Goal: Information Seeking & Learning: Learn about a topic

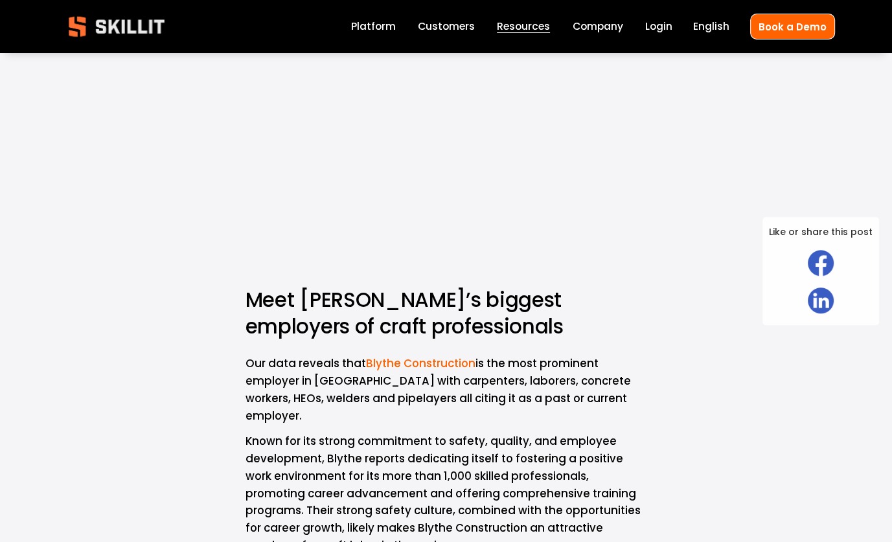
scroll to position [3344, 0]
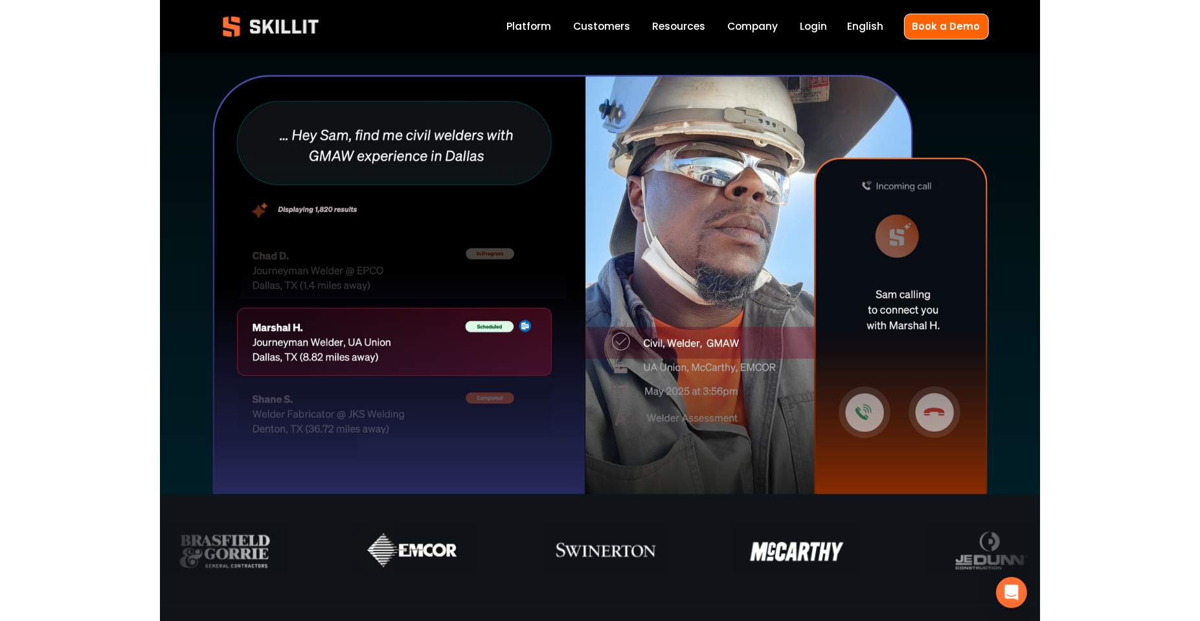
scroll to position [366, 0]
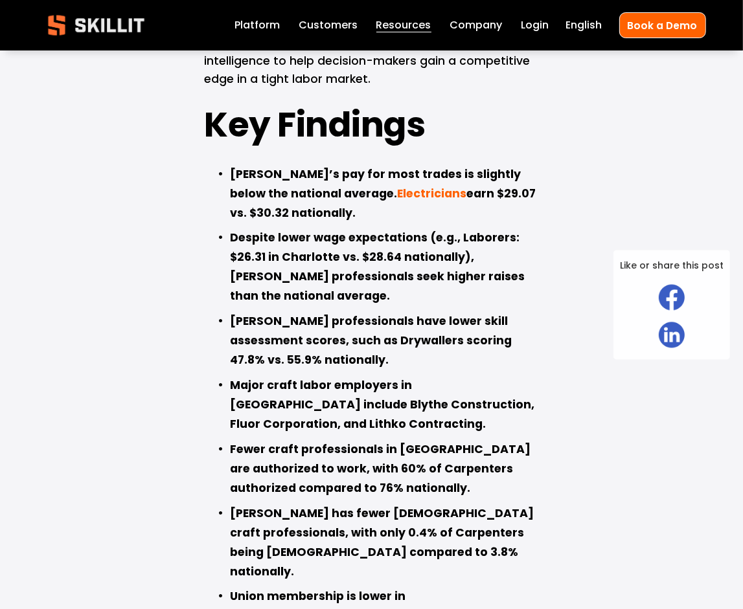
scroll to position [572, 0]
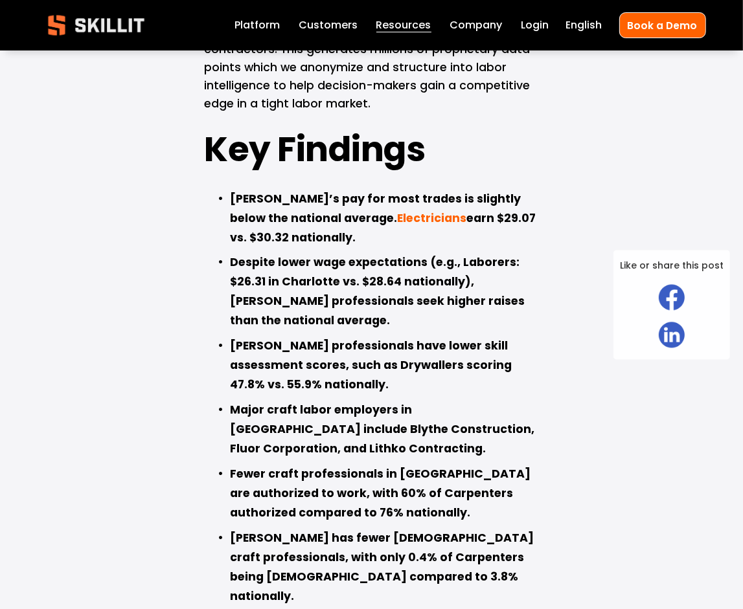
click at [0, 0] on link "Labor Insights" at bounding box center [0, 0] width 0 height 0
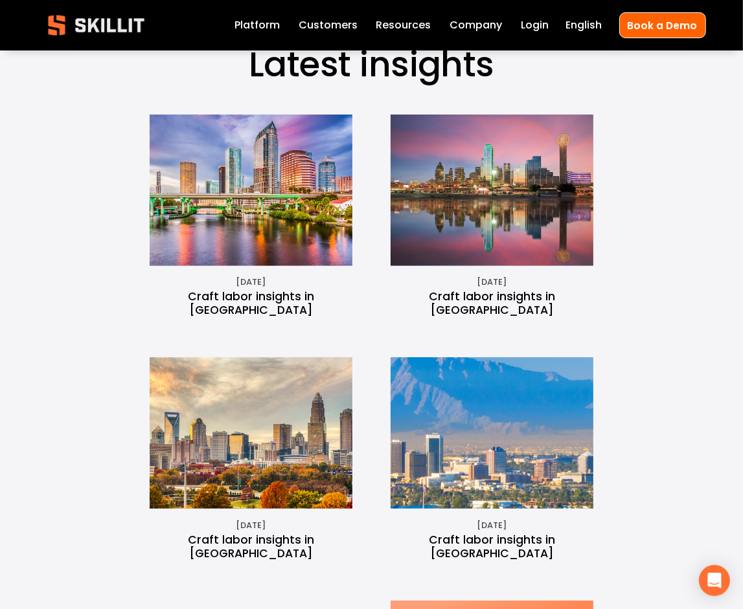
scroll to position [503, 0]
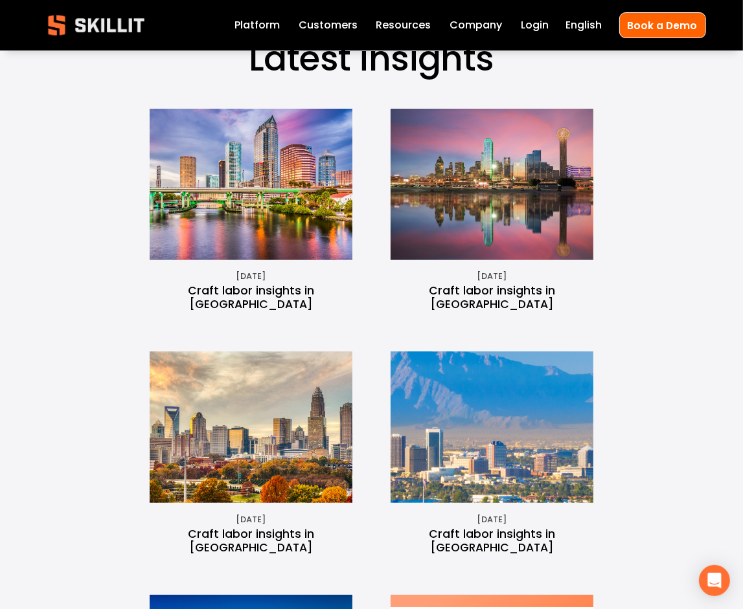
click at [488, 201] on img at bounding box center [491, 185] width 227 height 152
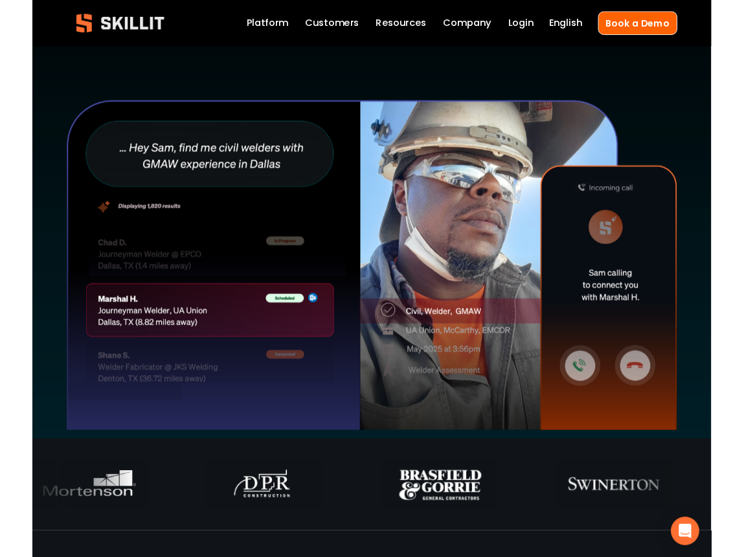
scroll to position [367, 0]
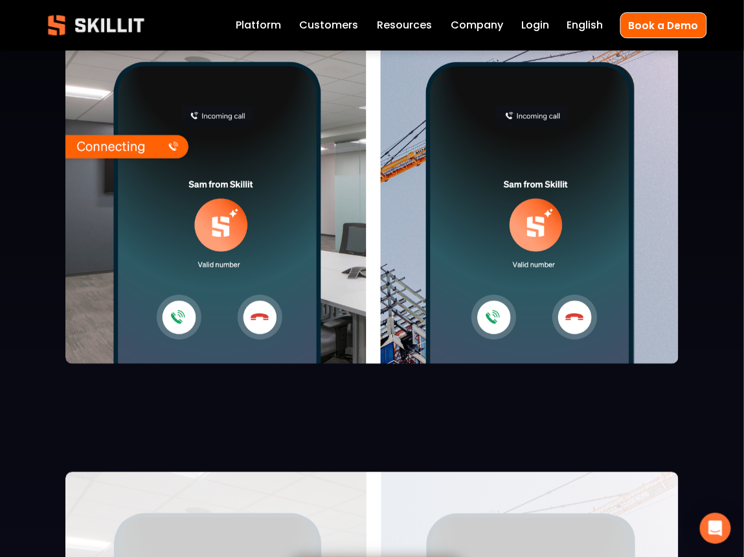
scroll to position [2617, 0]
